Goal: Task Accomplishment & Management: Complete application form

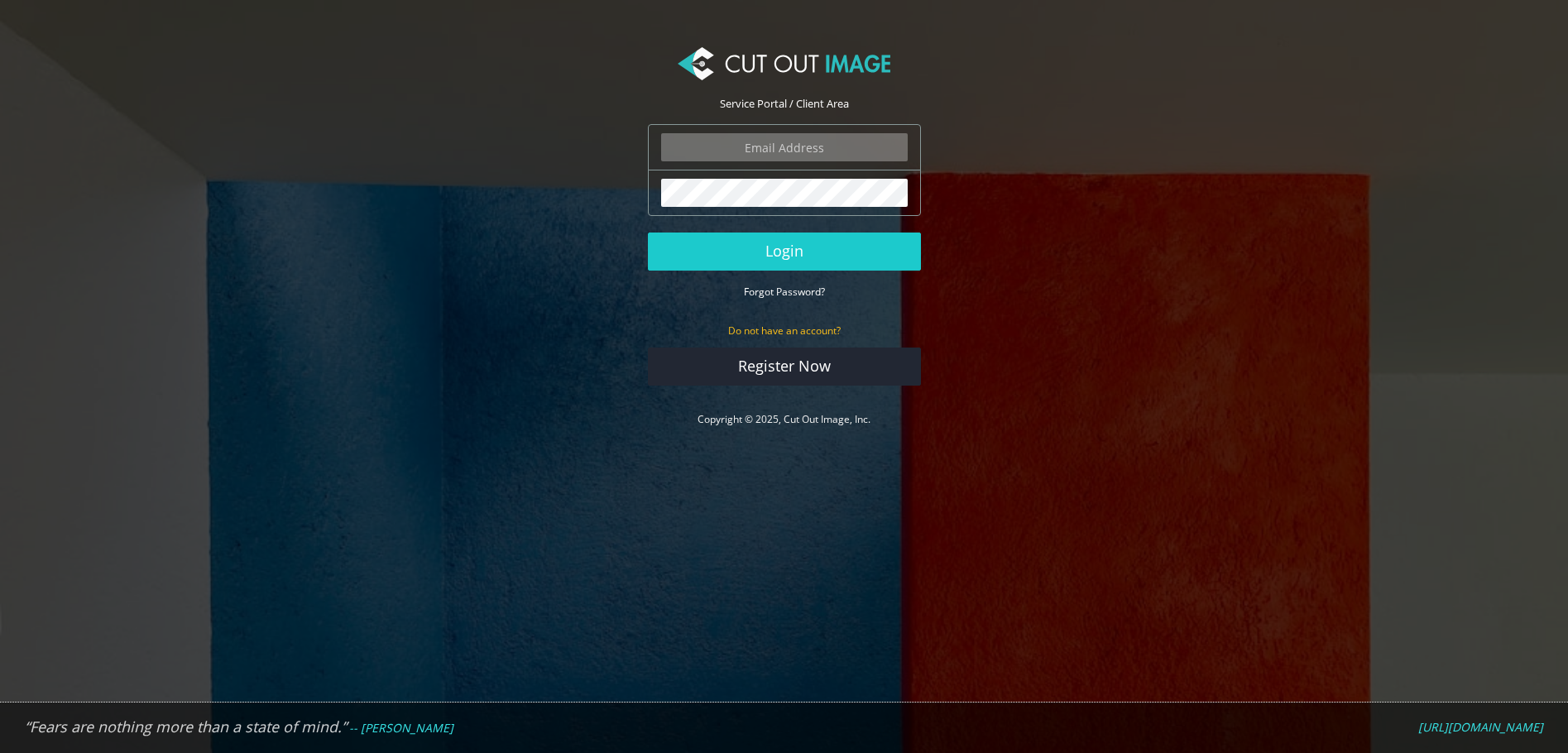
type input "dan@danbarkerstudios.com"
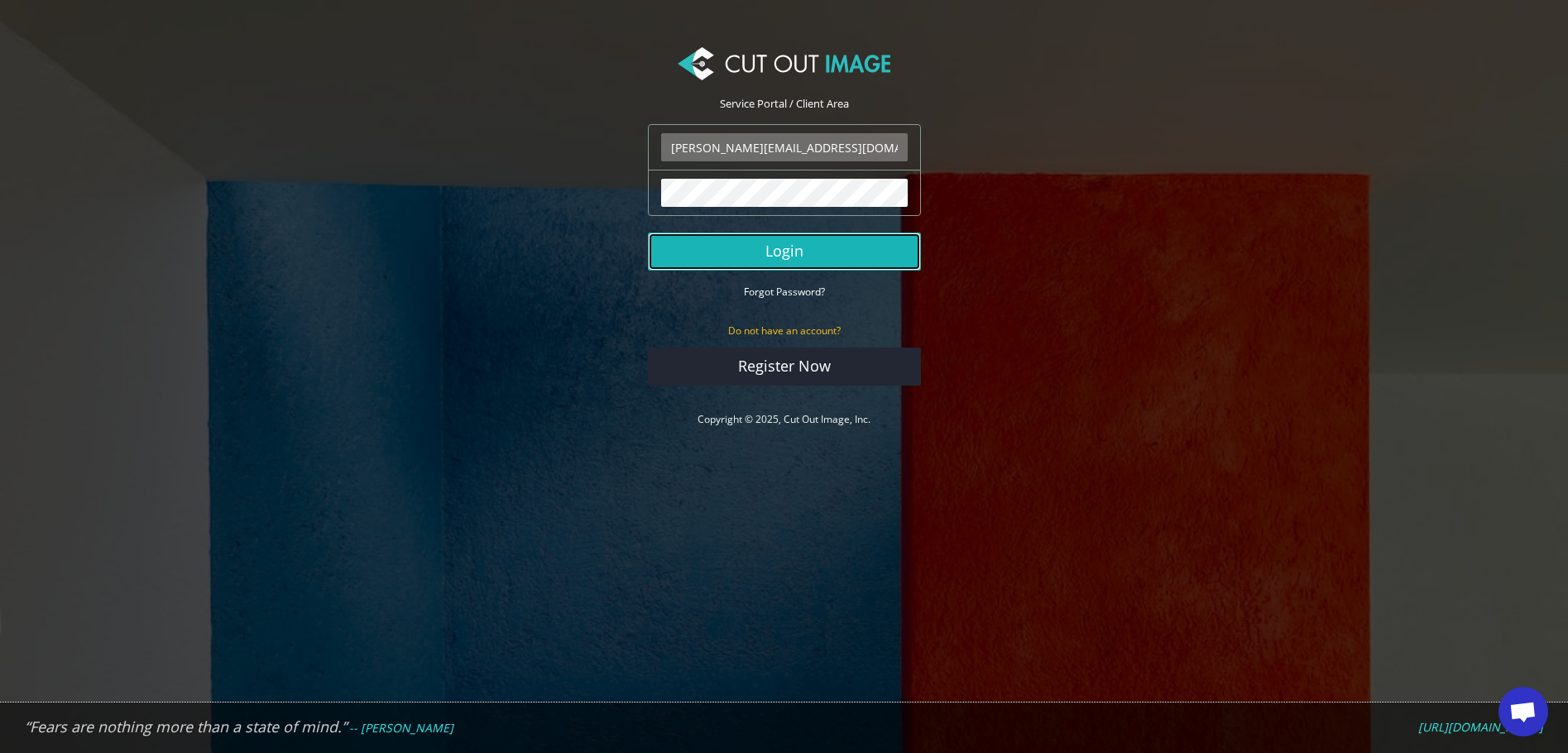
click at [770, 240] on button "Login" at bounding box center [784, 251] width 273 height 38
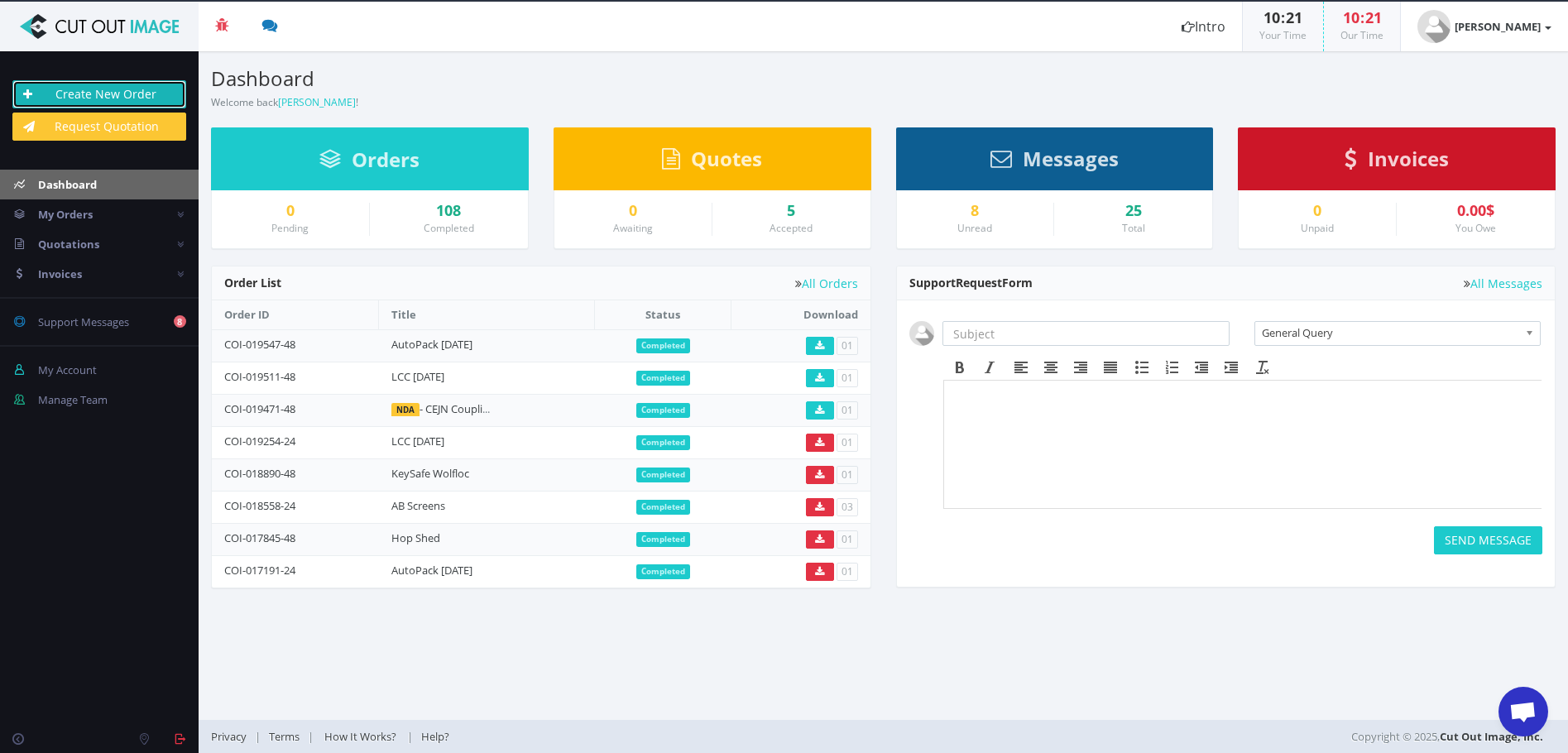
click at [129, 88] on link "Create New Order" at bounding box center [99, 94] width 174 height 28
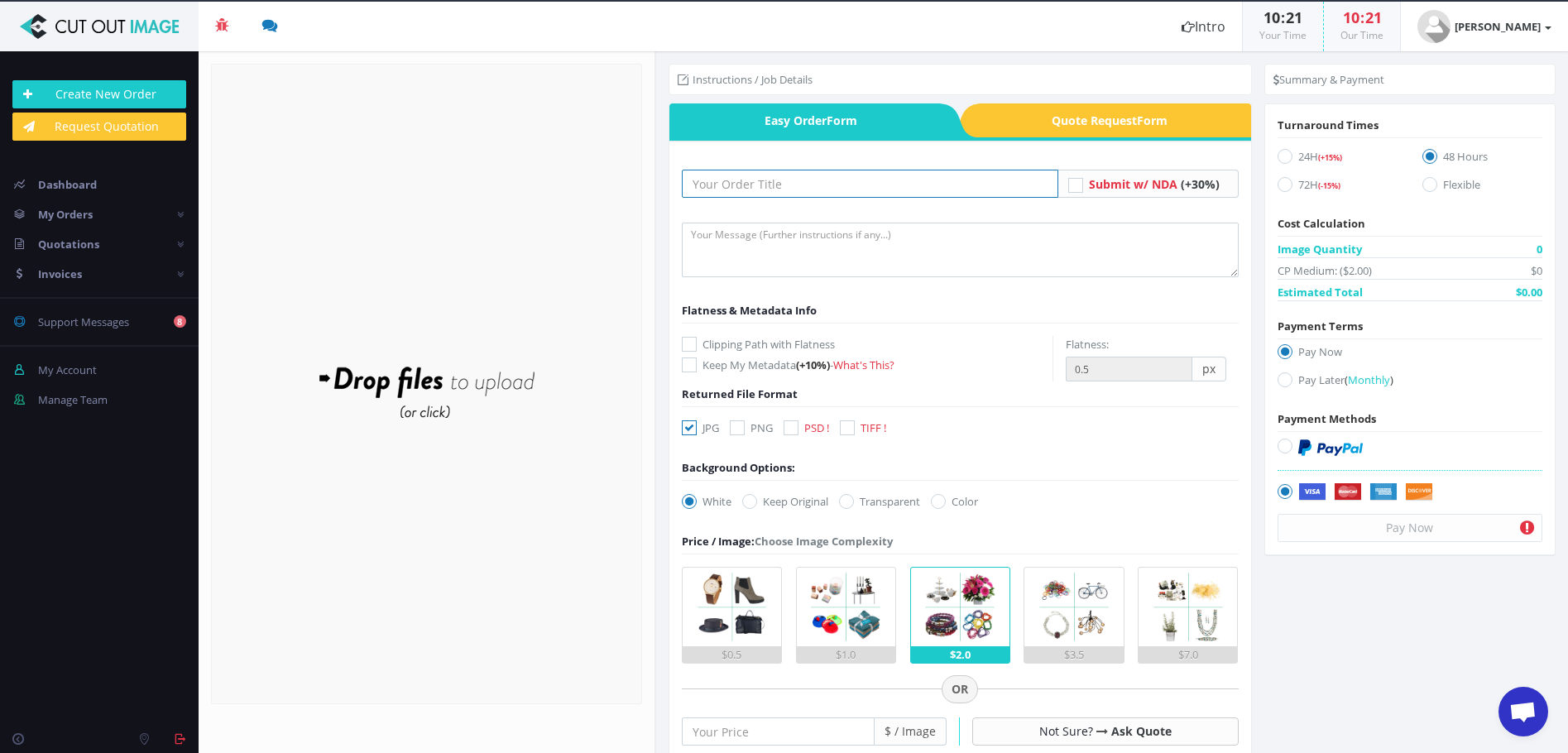
click at [775, 186] on input "text" at bounding box center [869, 183] width 376 height 28
type input "ZX [DATE]"
click at [791, 426] on icon at bounding box center [790, 428] width 15 height 15
click at [791, 426] on input "PSD !" at bounding box center [793, 428] width 11 height 11
checkbox input "true"
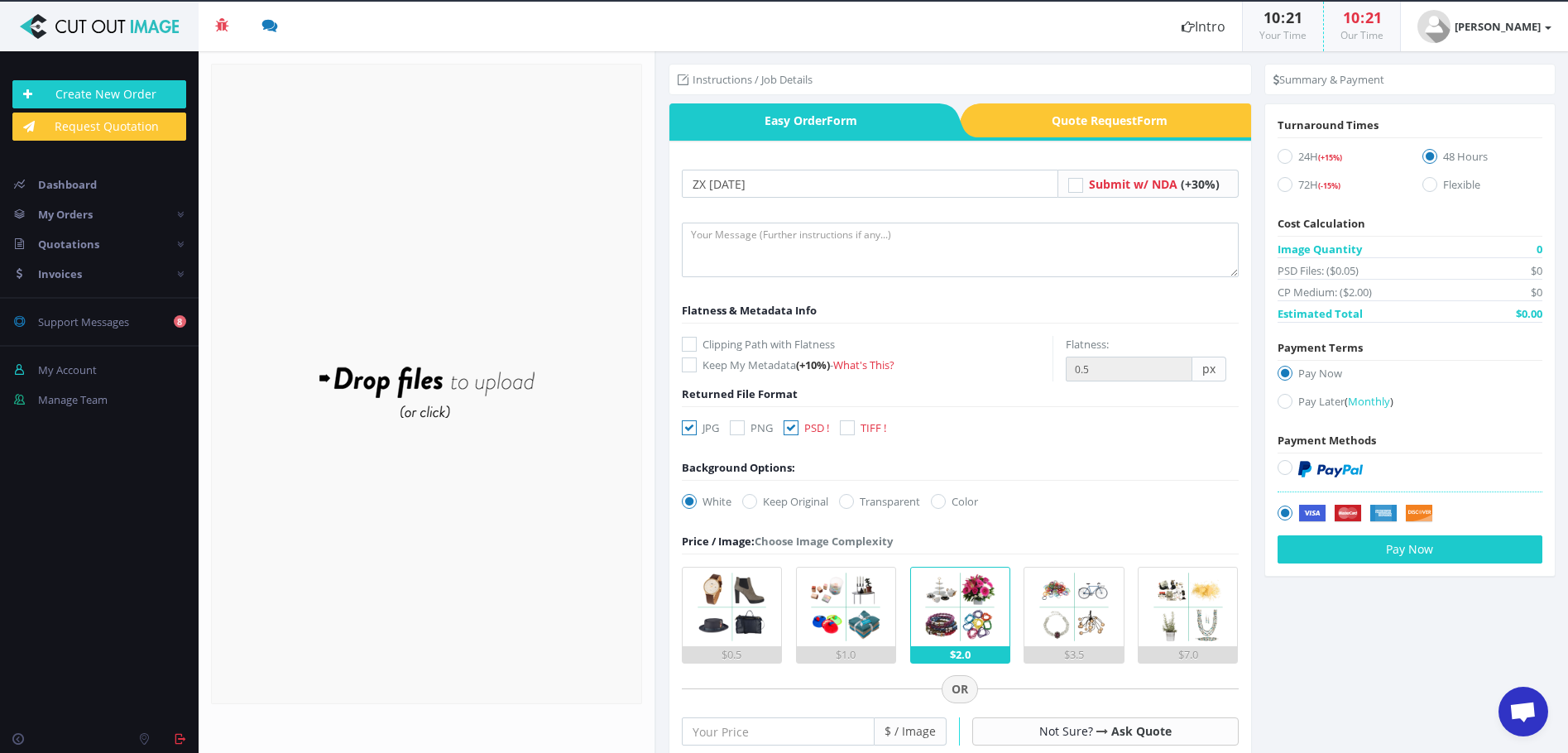
click at [688, 426] on icon at bounding box center [689, 428] width 15 height 15
click at [688, 426] on input "JPG" at bounding box center [692, 428] width 11 height 11
checkbox input "false"
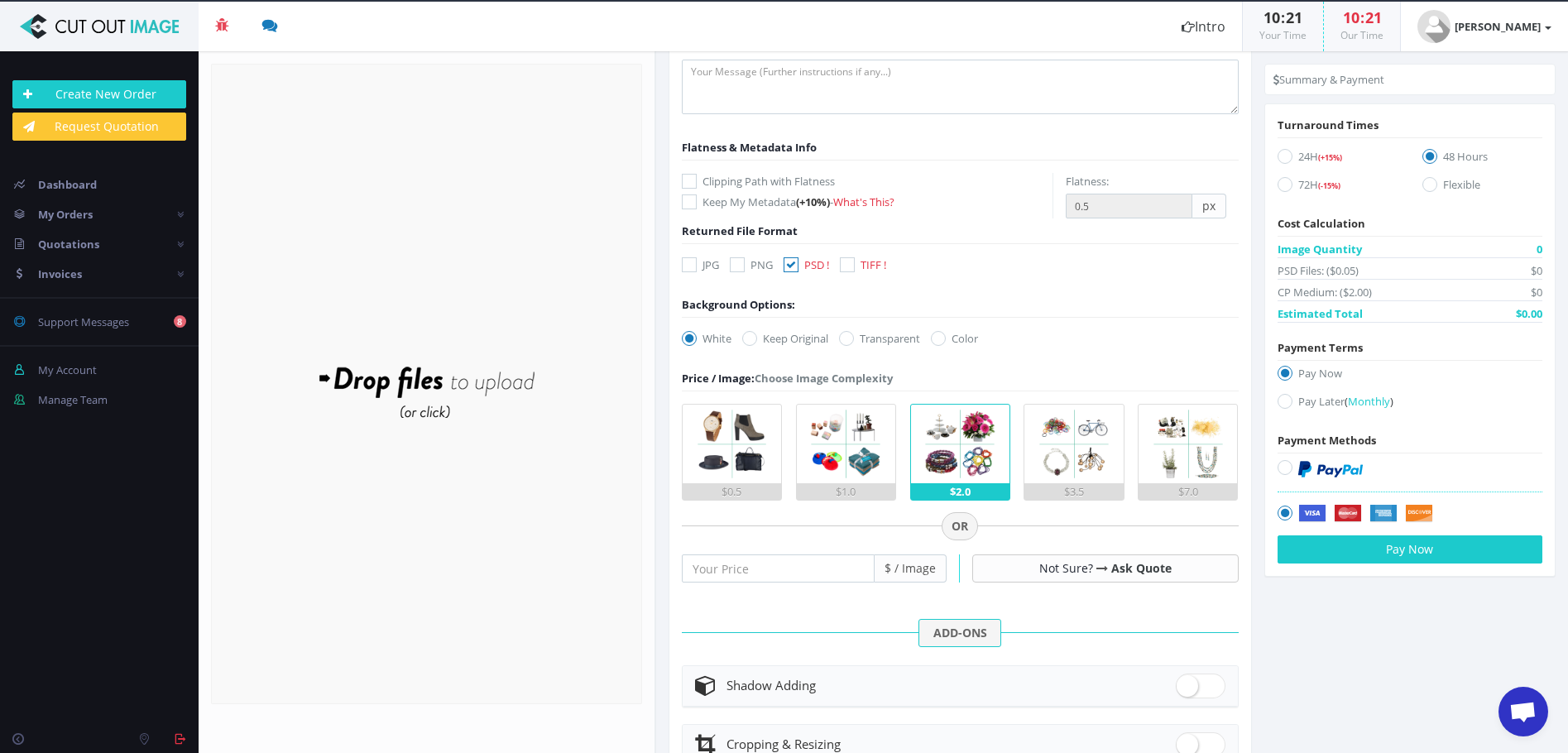
scroll to position [166, 0]
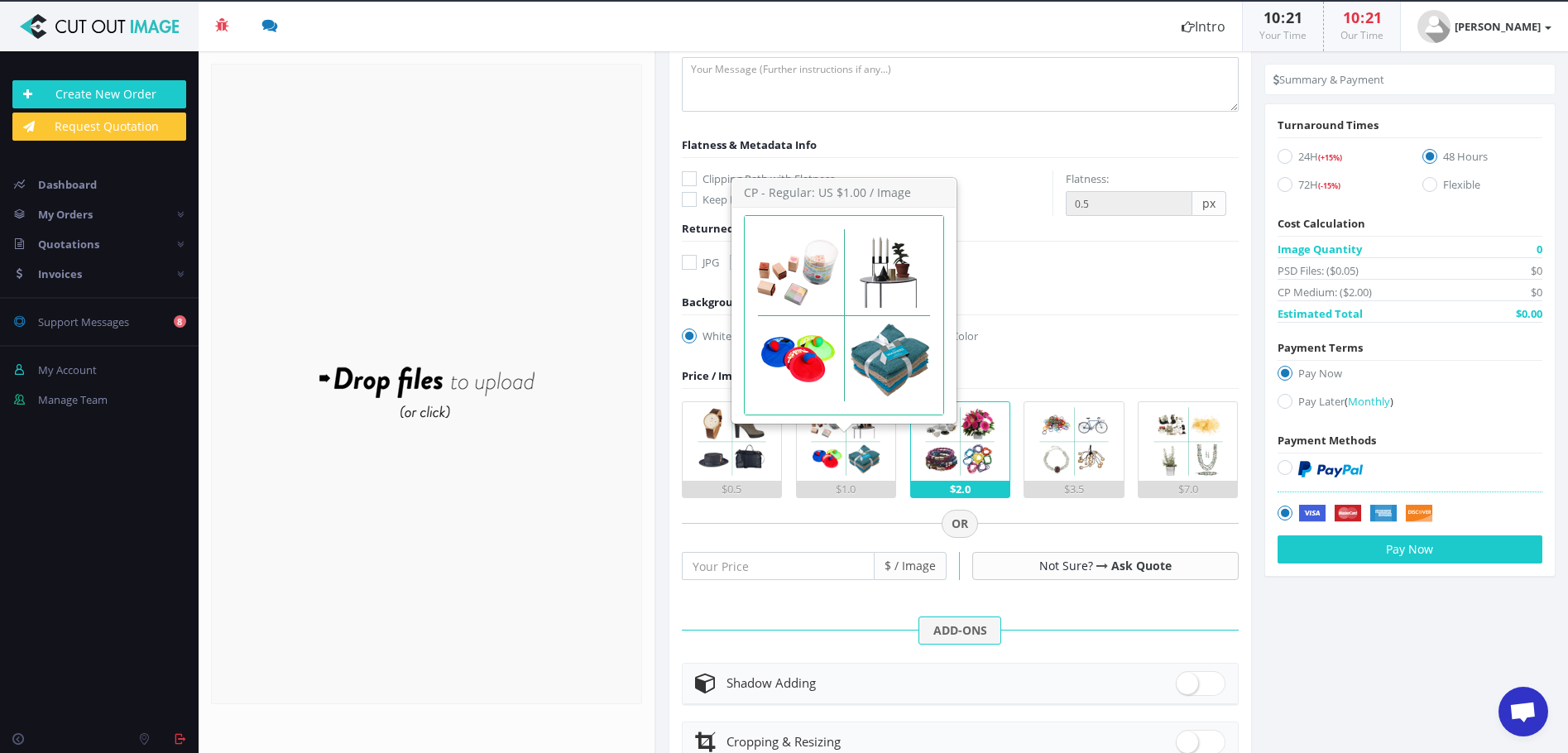
click at [845, 459] on img at bounding box center [845, 441] width 79 height 79
click at [0, 0] on input "$1.0" at bounding box center [0, 0] width 0 height 0
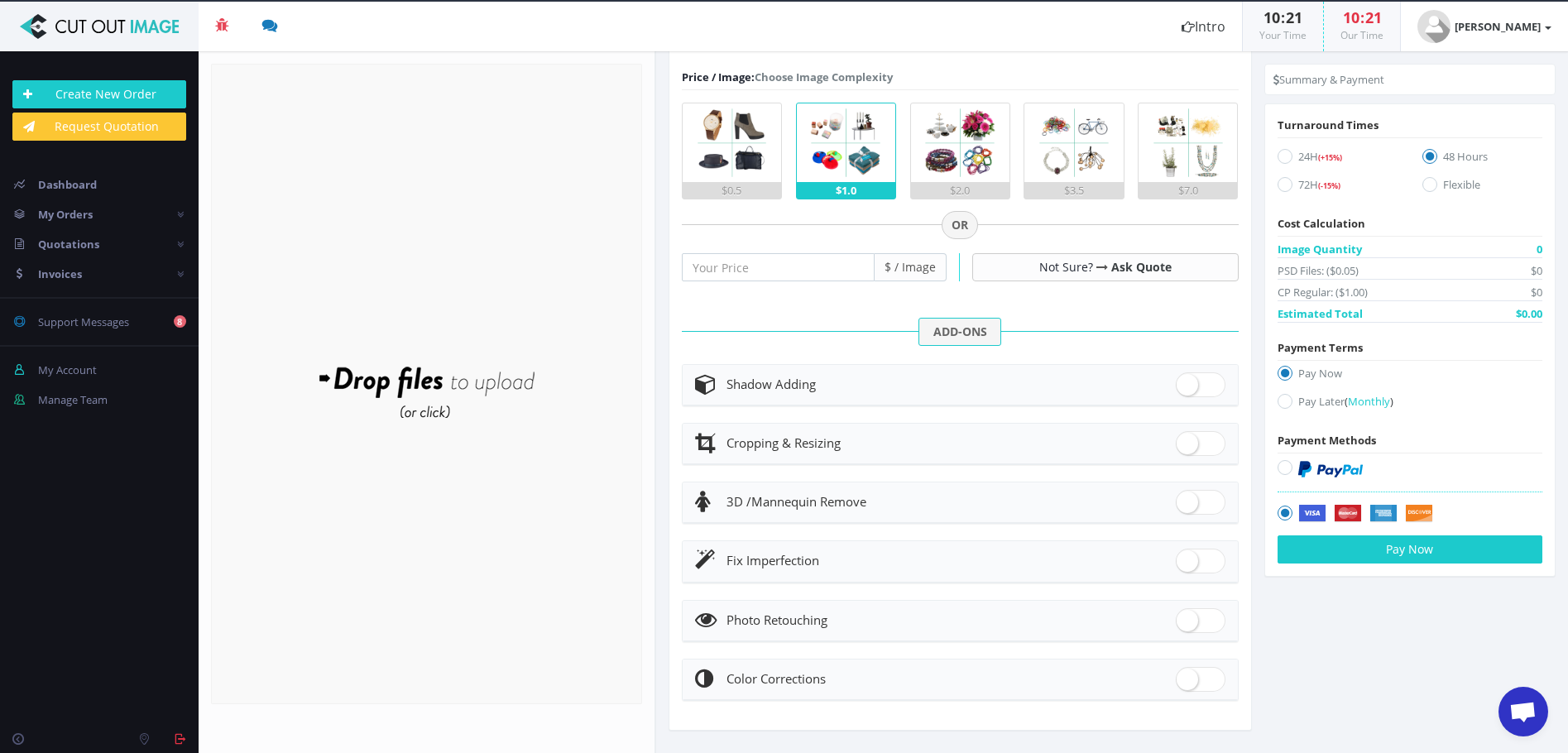
scroll to position [473, 0]
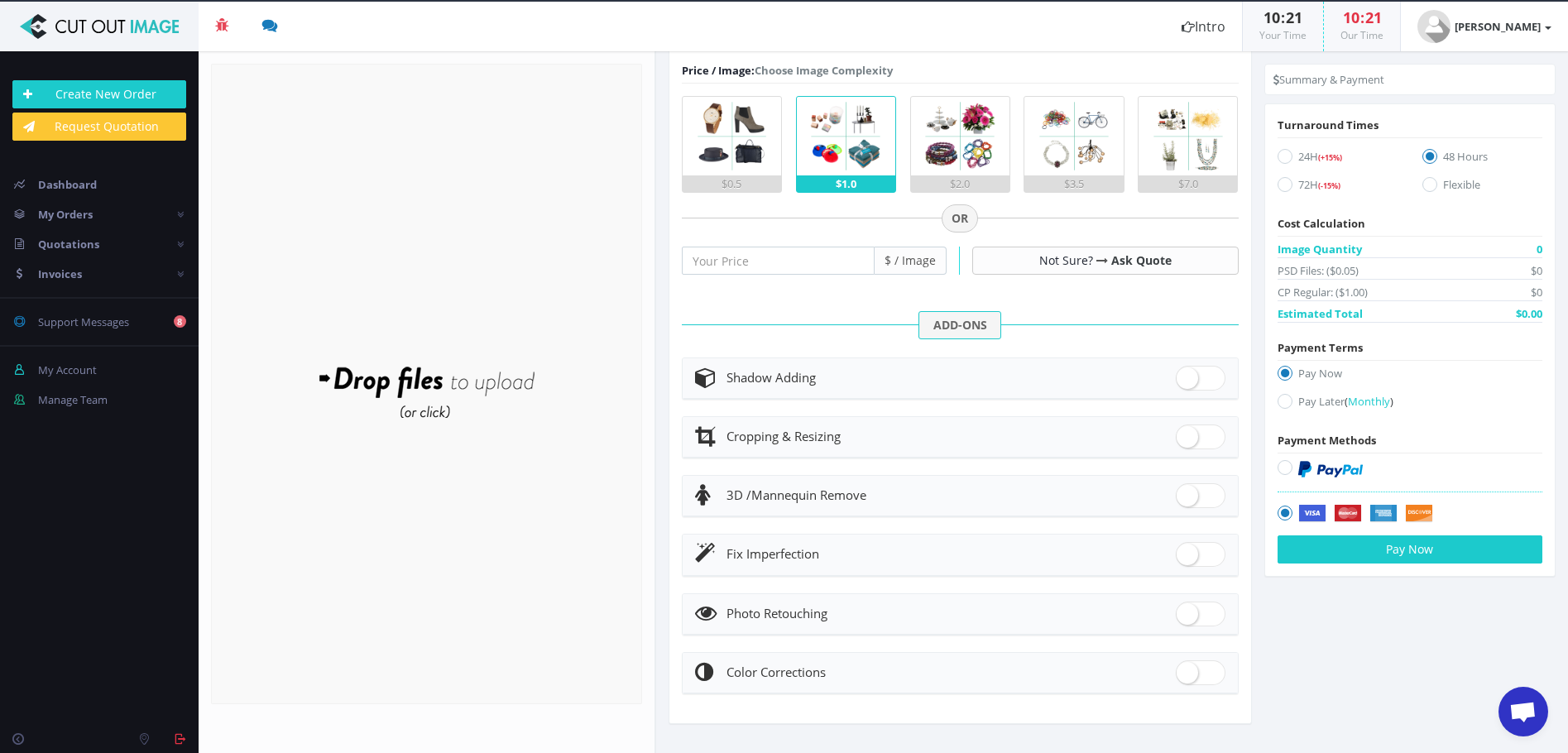
click at [1175, 377] on span at bounding box center [1200, 377] width 50 height 25
click at [1175, 377] on input "checkbox" at bounding box center [1181, 375] width 11 height 11
checkbox input "true"
radio input "true"
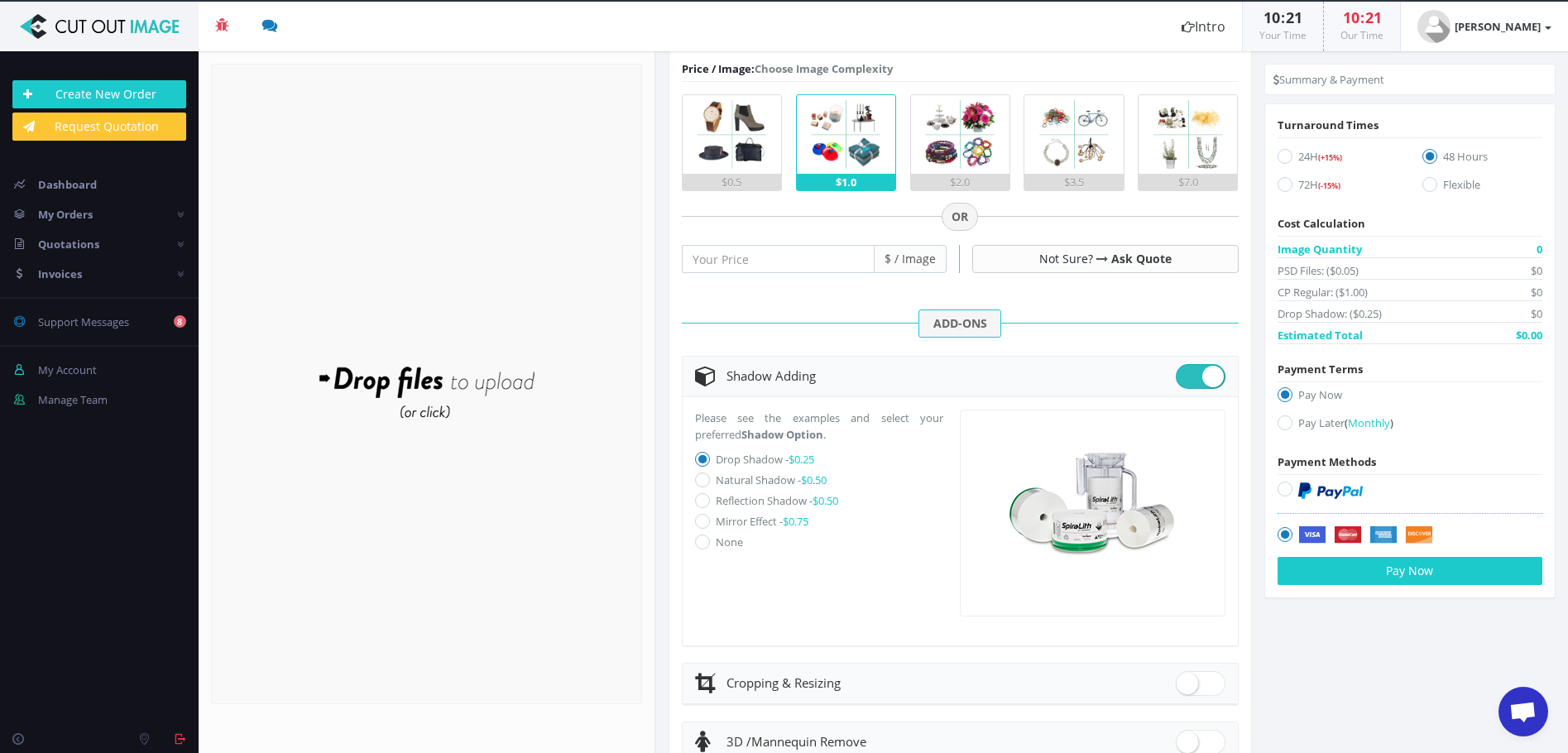
click at [764, 476] on label "Natural Shadow - $0.50" at bounding box center [771, 480] width 111 height 15
click at [710, 476] on input "Natural Shadow - $0.50" at bounding box center [704, 481] width 11 height 11
radio input "true"
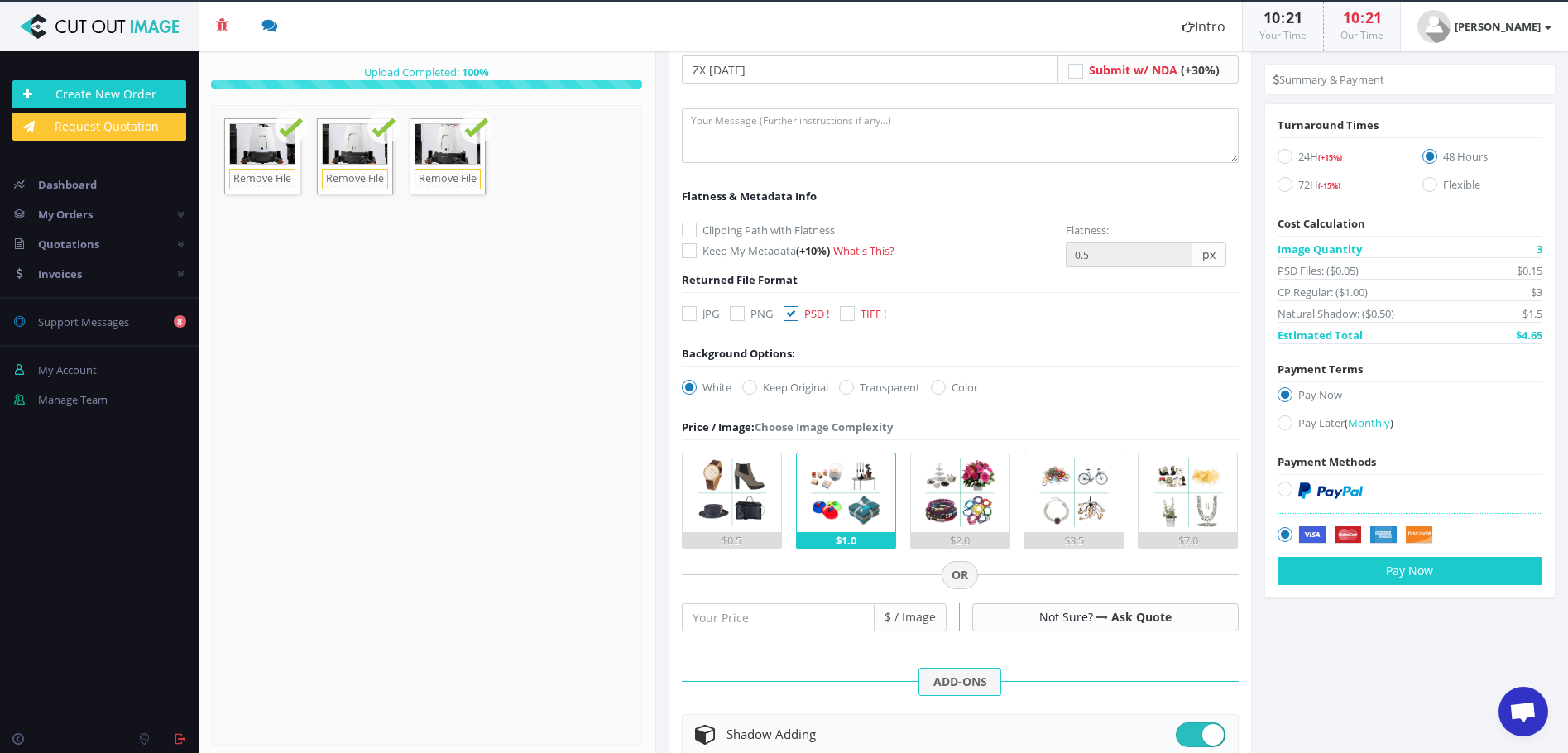
scroll to position [0, 0]
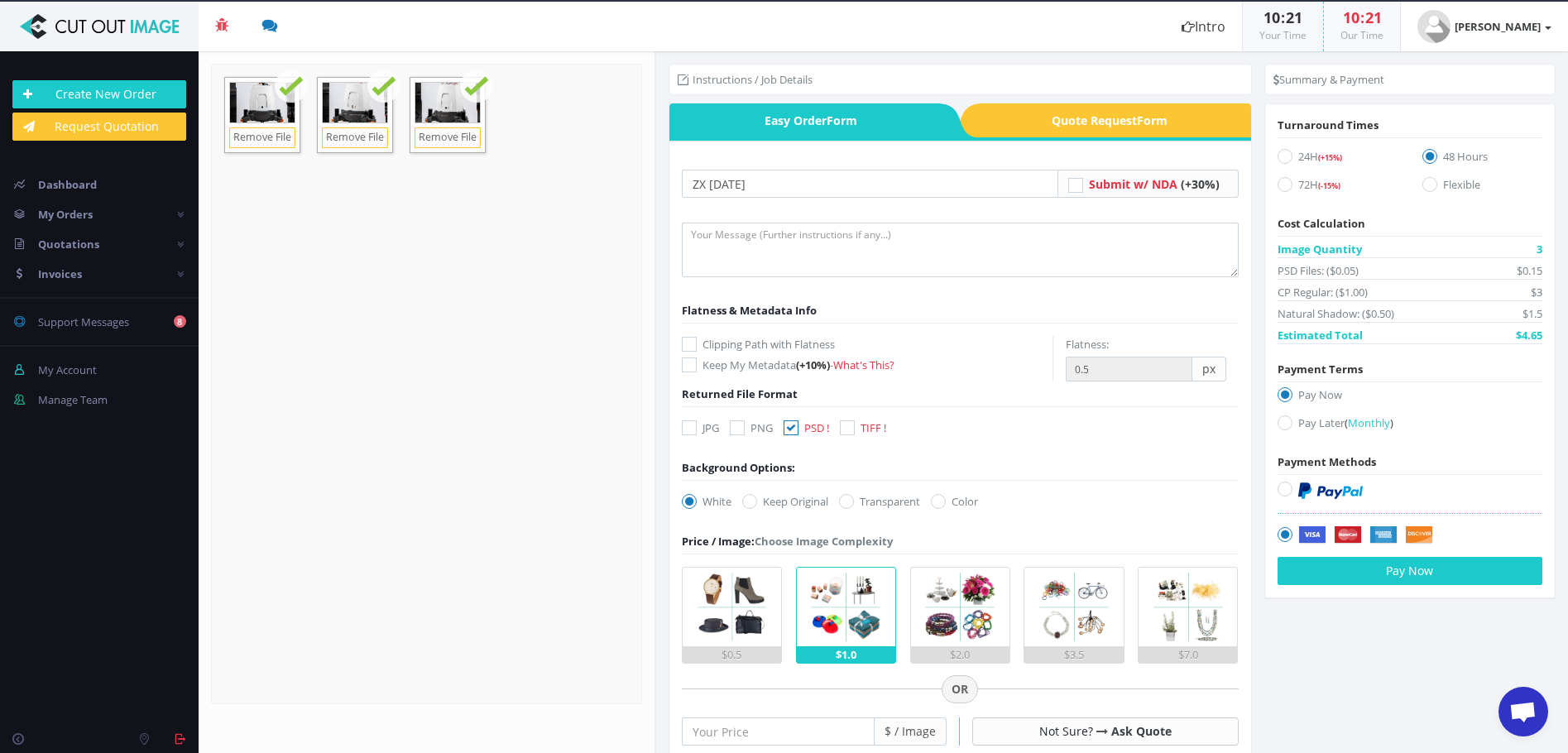
click at [1074, 185] on icon at bounding box center [1075, 185] width 15 height 15
click at [1074, 185] on input "Submit w/ NDA (+30%)" at bounding box center [1078, 184] width 11 height 11
checkbox input "true"
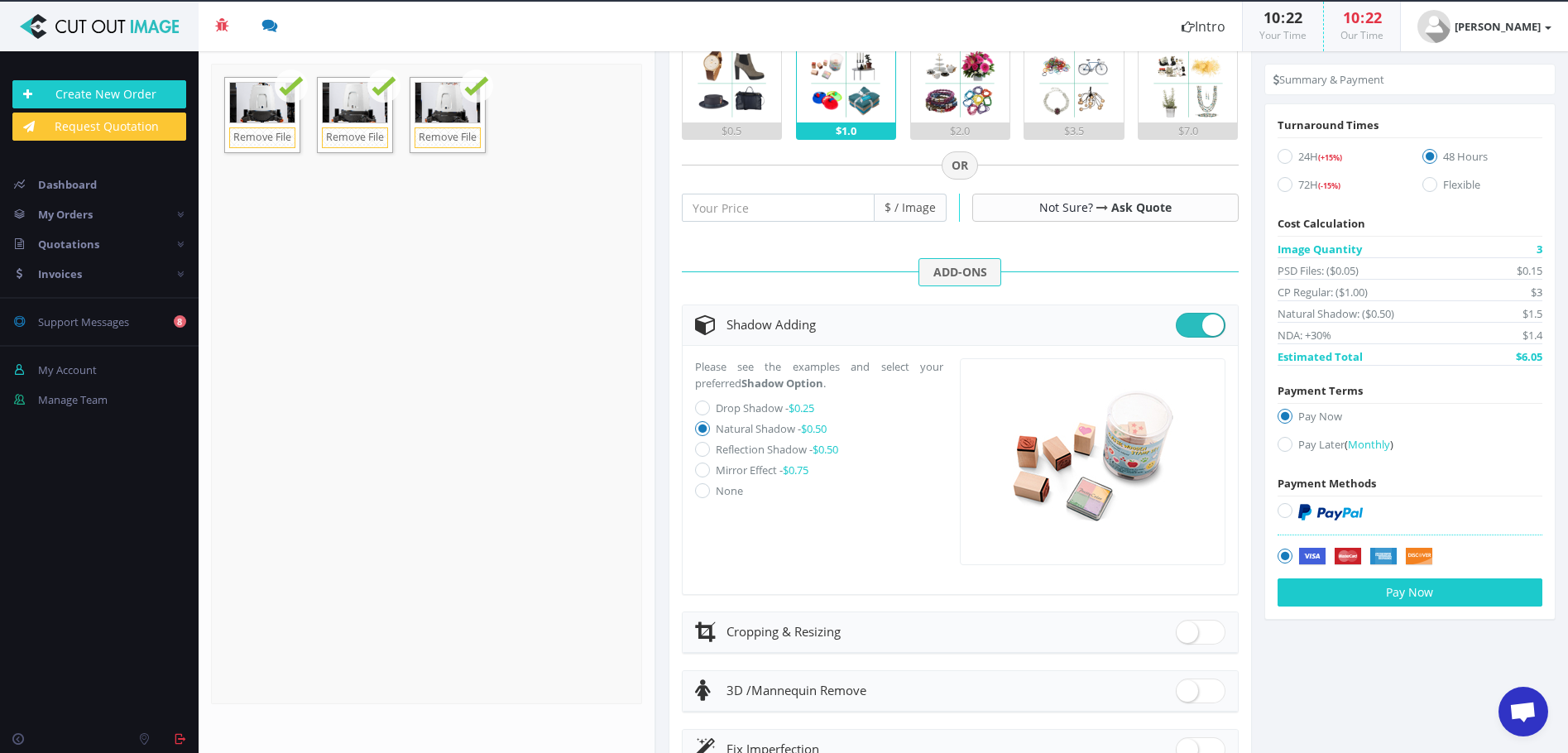
scroll to position [721, 0]
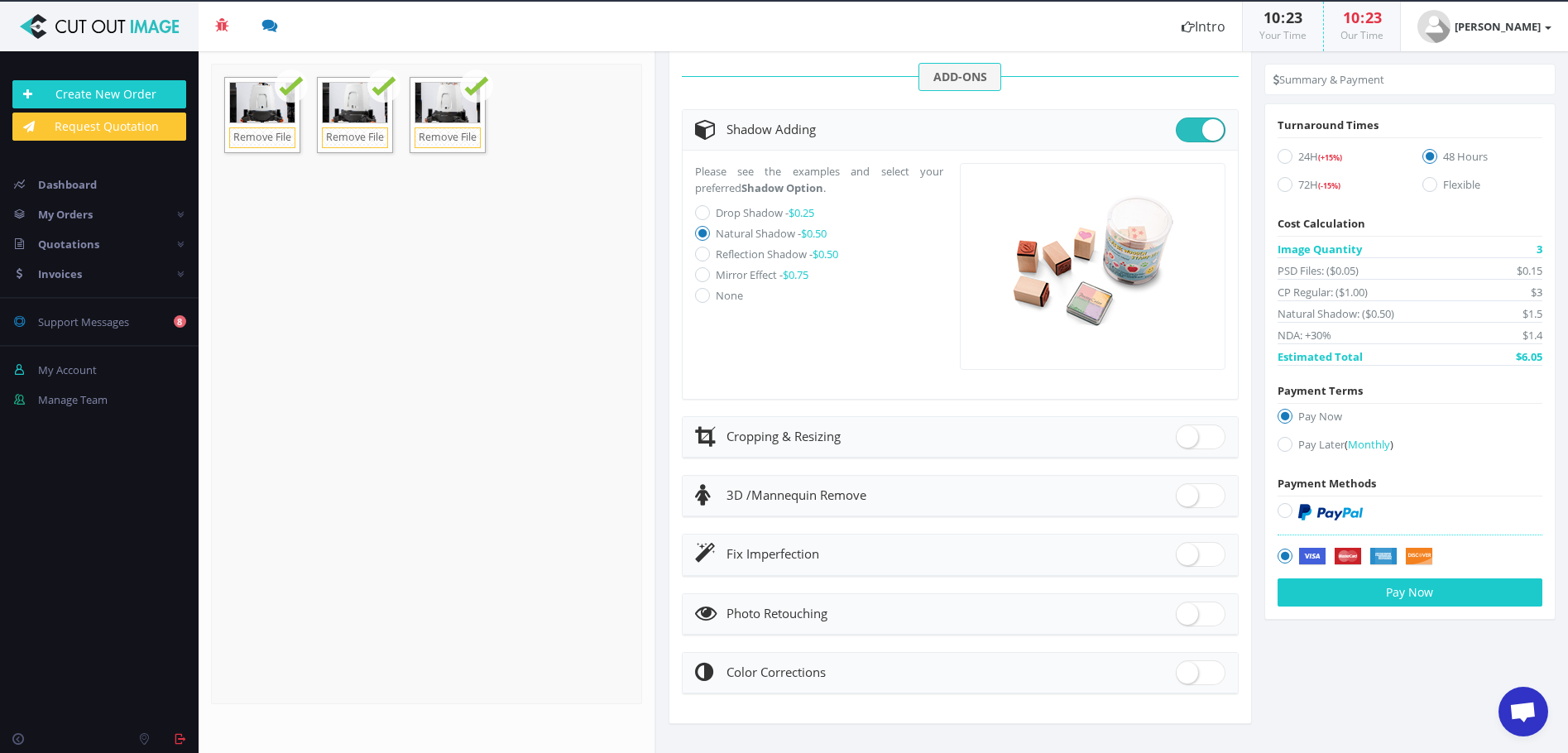
click at [1278, 185] on icon at bounding box center [1285, 184] width 15 height 15
click at [1281, 185] on input "72H (-15%)" at bounding box center [1287, 185] width 11 height 11
radio input "true"
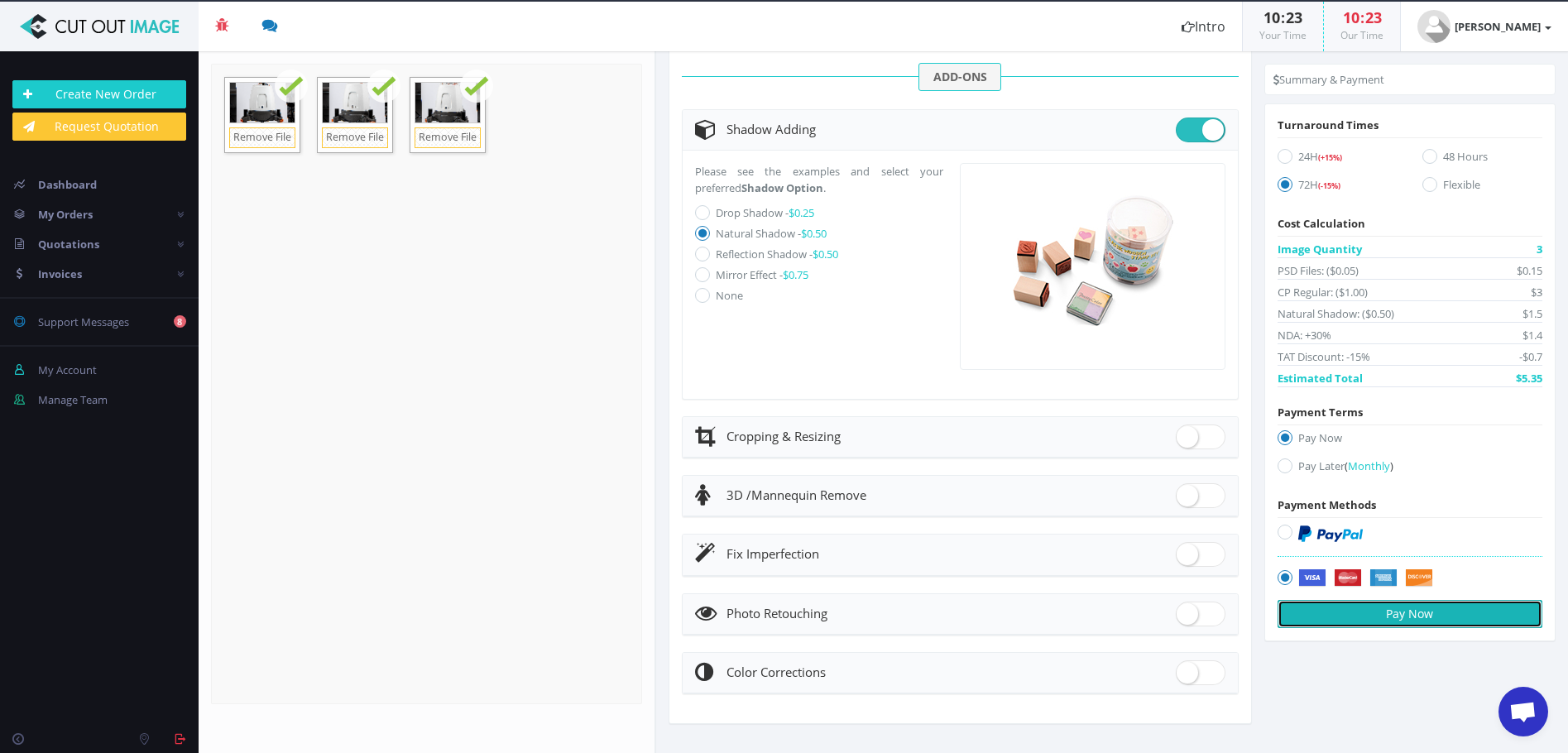
click at [1405, 611] on button "Pay Now" at bounding box center [1410, 614] width 264 height 28
